Goal: Task Accomplishment & Management: Use online tool/utility

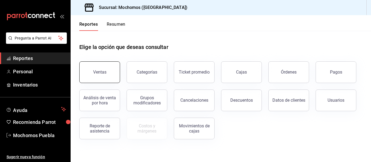
click at [88, 74] on button "Ventas" at bounding box center [99, 73] width 41 height 22
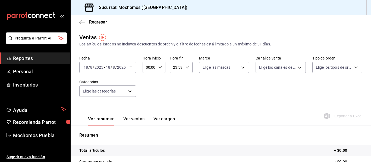
click at [131, 65] on div "[DATE] [DATE] - [DATE] [DATE]" at bounding box center [107, 67] width 57 height 11
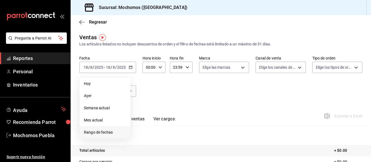
click at [103, 137] on li "Rango de fechas" at bounding box center [104, 133] width 51 height 12
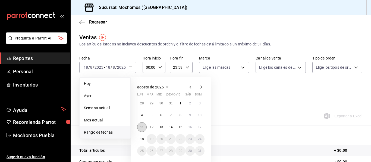
click at [146, 129] on button "11" at bounding box center [141, 128] width 9 height 10
click at [143, 141] on abbr "18" at bounding box center [142, 140] width 4 height 4
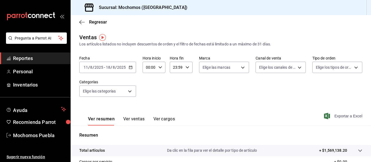
click at [339, 117] on span "Exportar a Excel" at bounding box center [343, 116] width 37 height 7
